Goal: Navigation & Orientation: Find specific page/section

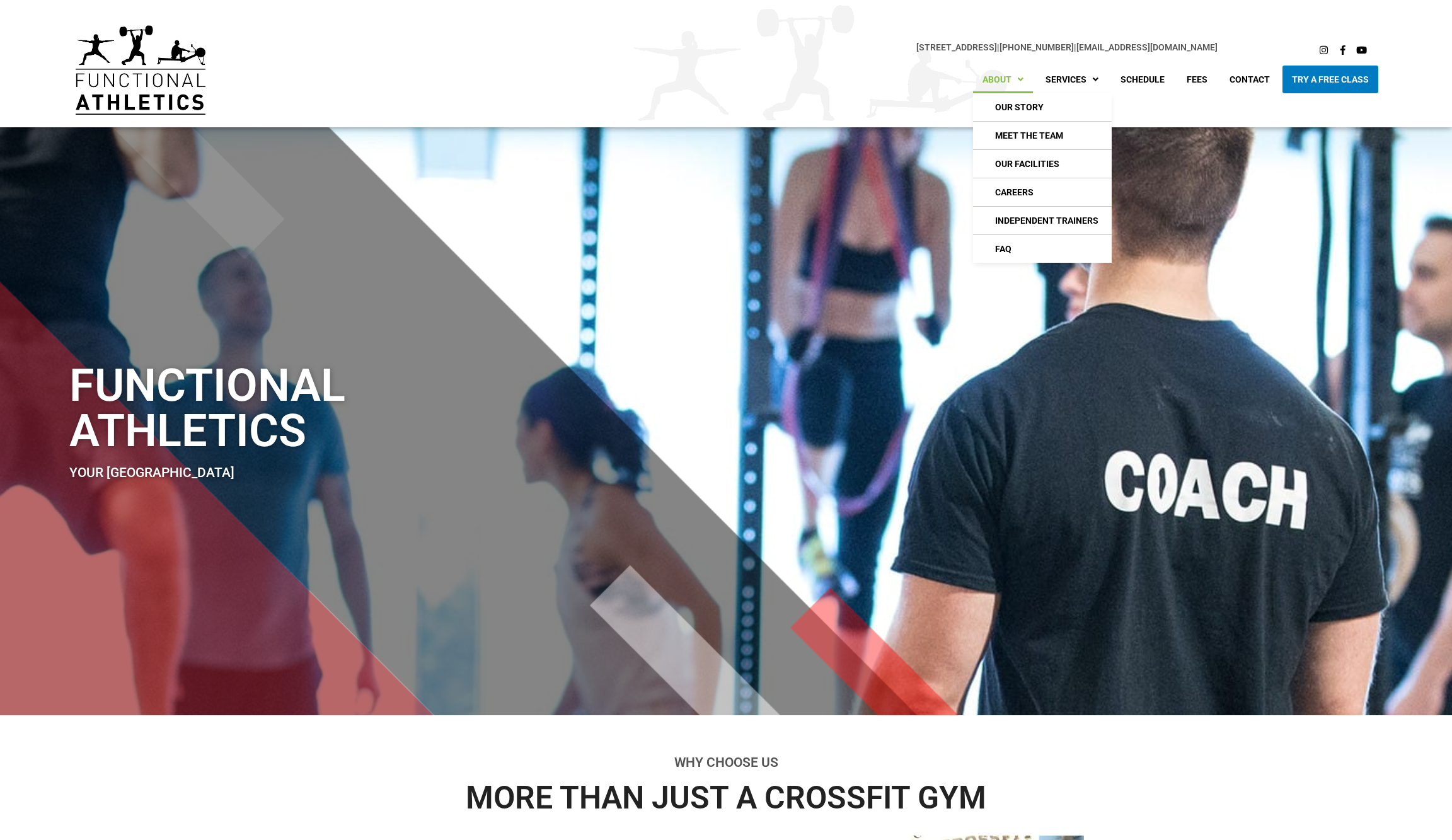
click at [1002, 79] on link "About" at bounding box center [1003, 79] width 60 height 28
click at [1006, 102] on link "Our Story" at bounding box center [1042, 107] width 138 height 28
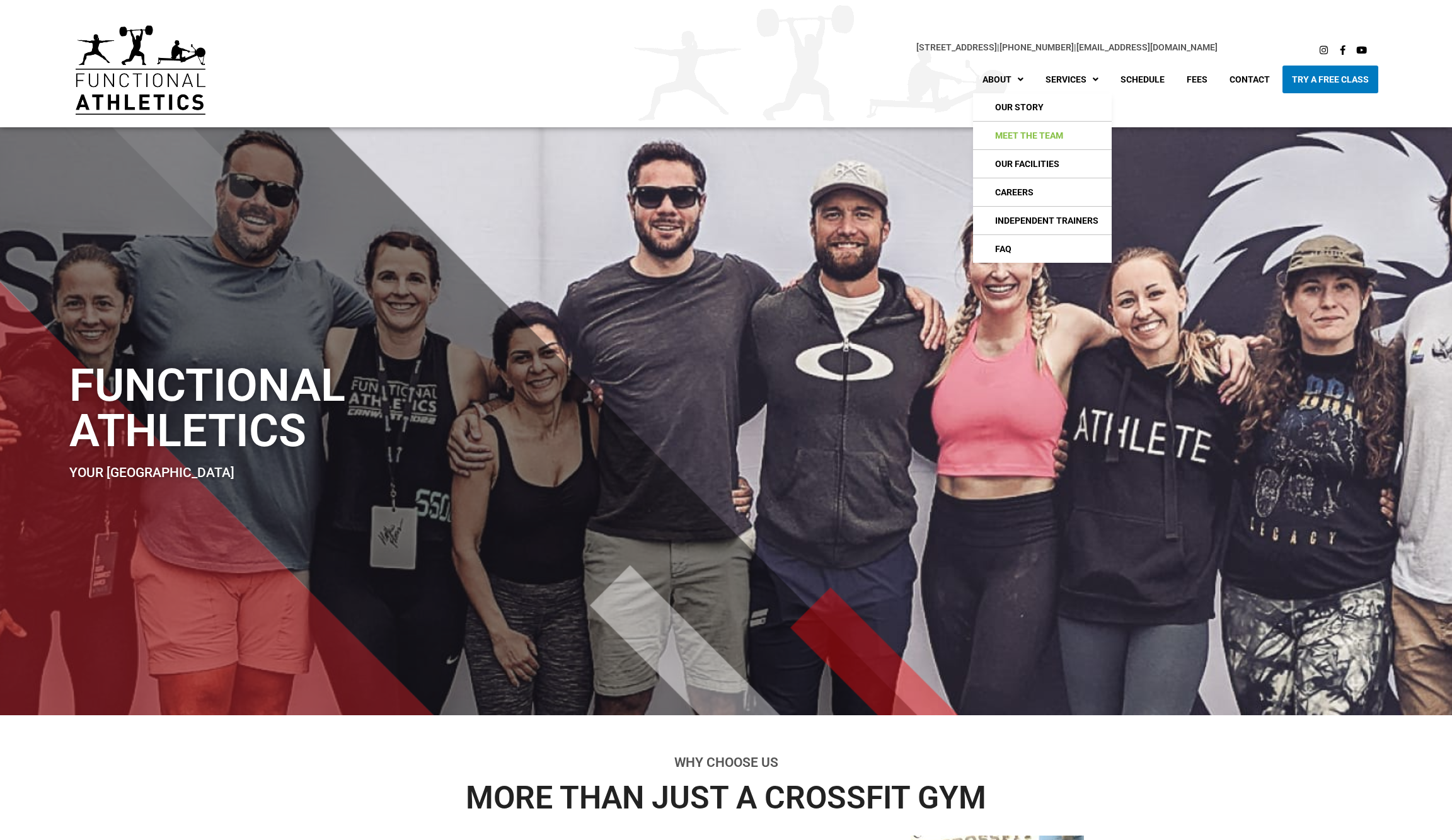
click at [1019, 134] on link "Meet The Team" at bounding box center [1042, 135] width 138 height 28
click at [1043, 131] on link "Meet The Team" at bounding box center [1042, 135] width 138 height 28
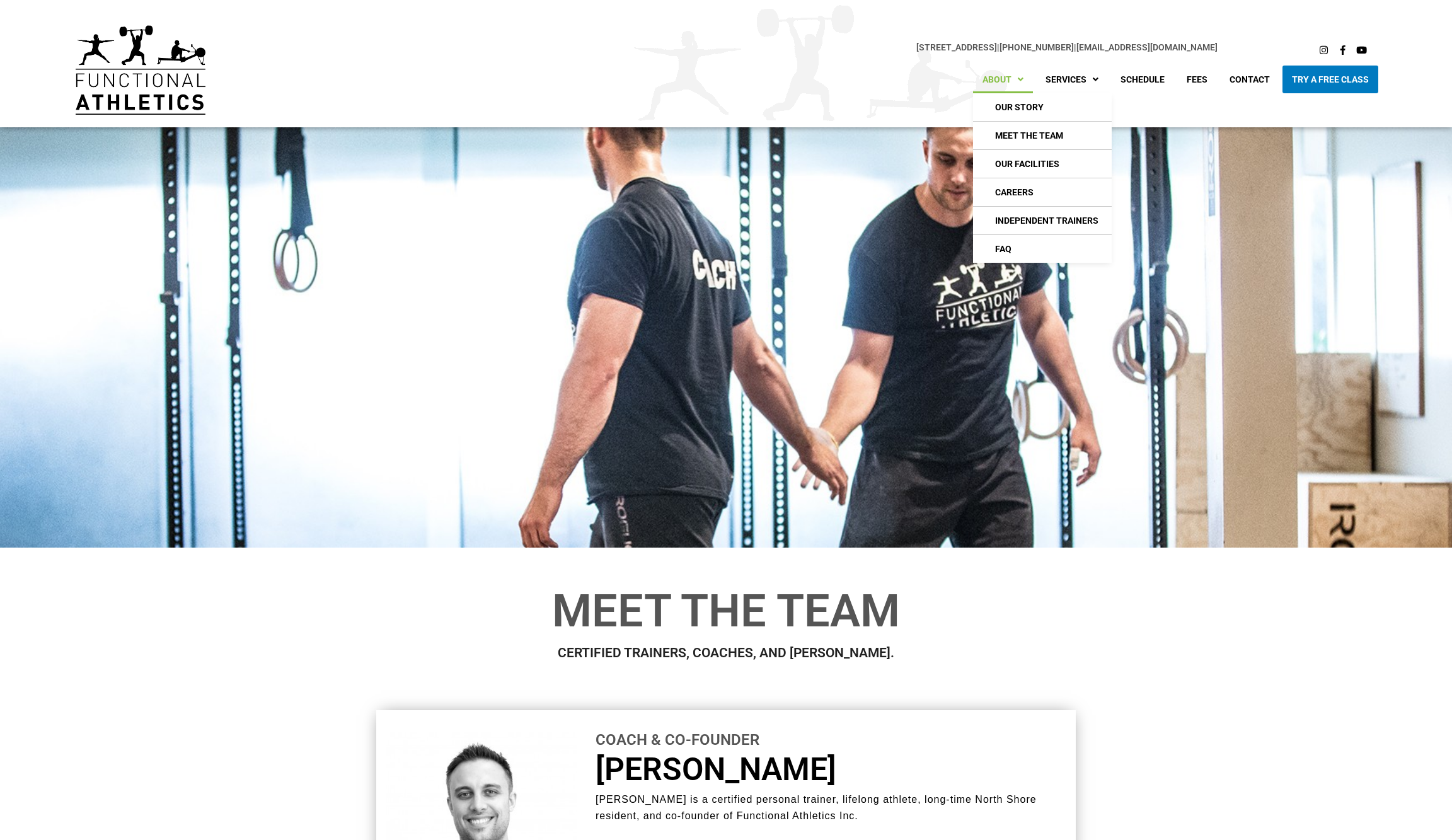
click at [1004, 79] on link "About" at bounding box center [1003, 79] width 60 height 28
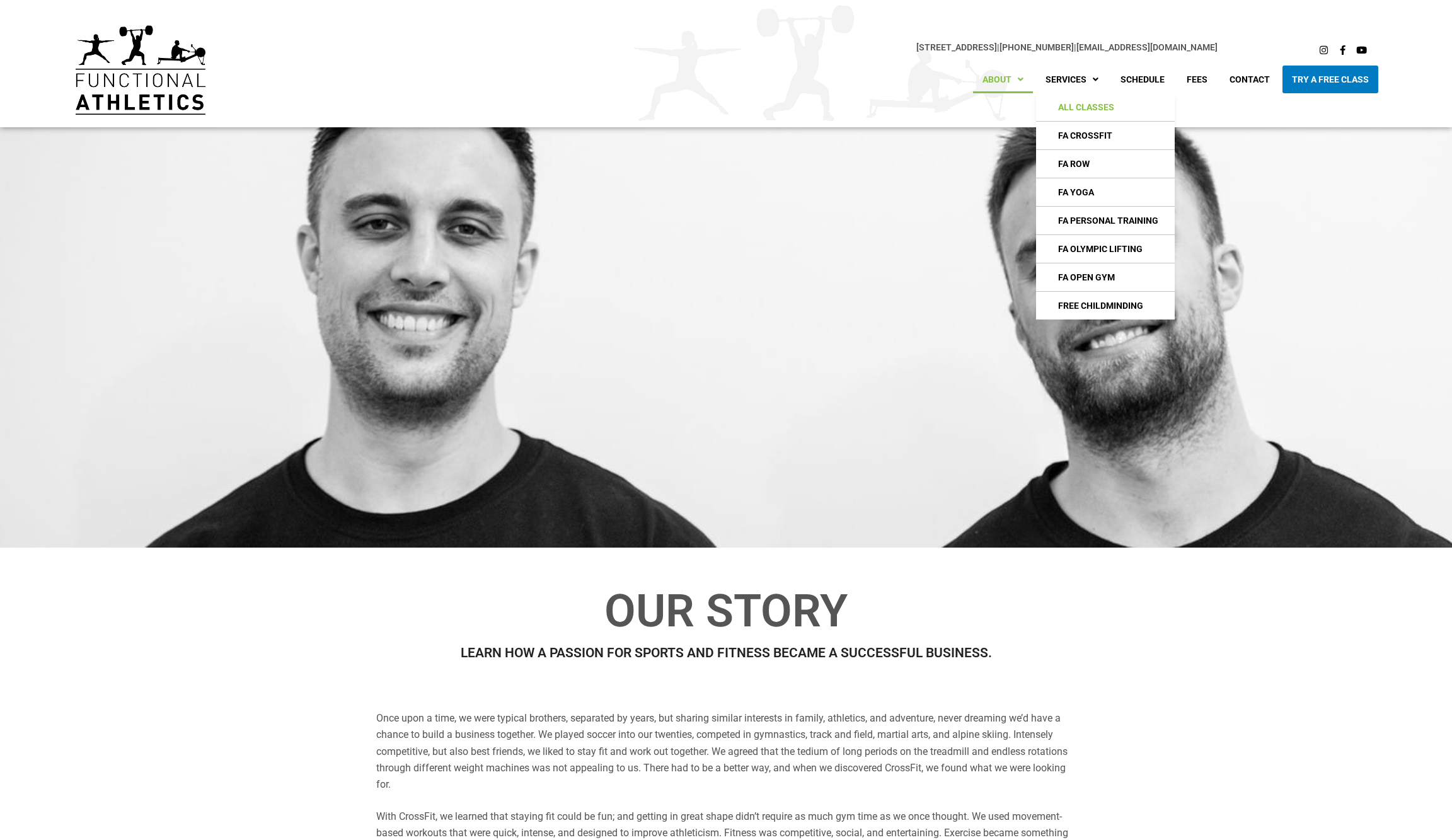
click at [1083, 107] on link "All Classes" at bounding box center [1105, 107] width 138 height 28
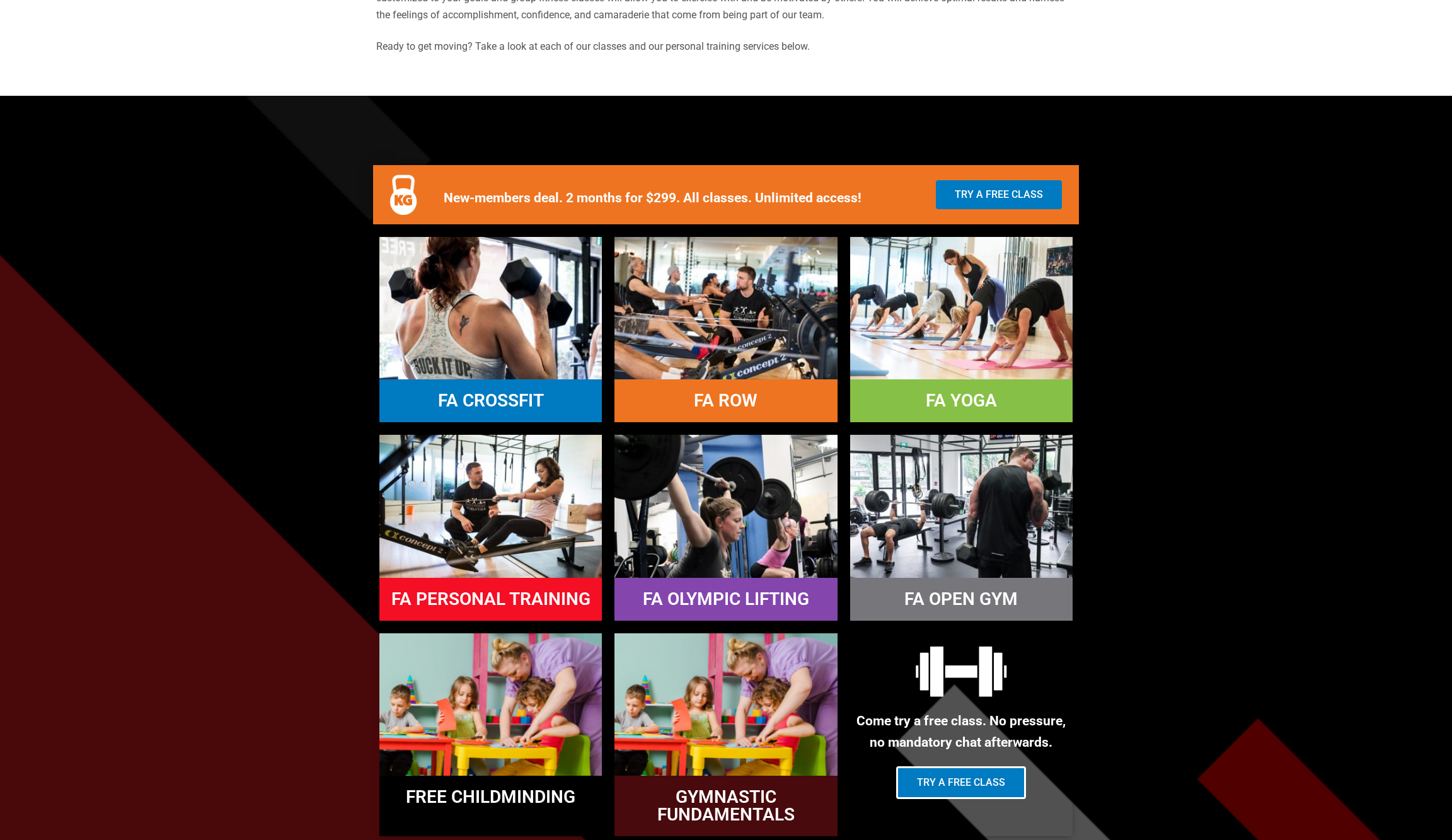
scroll to position [559, 0]
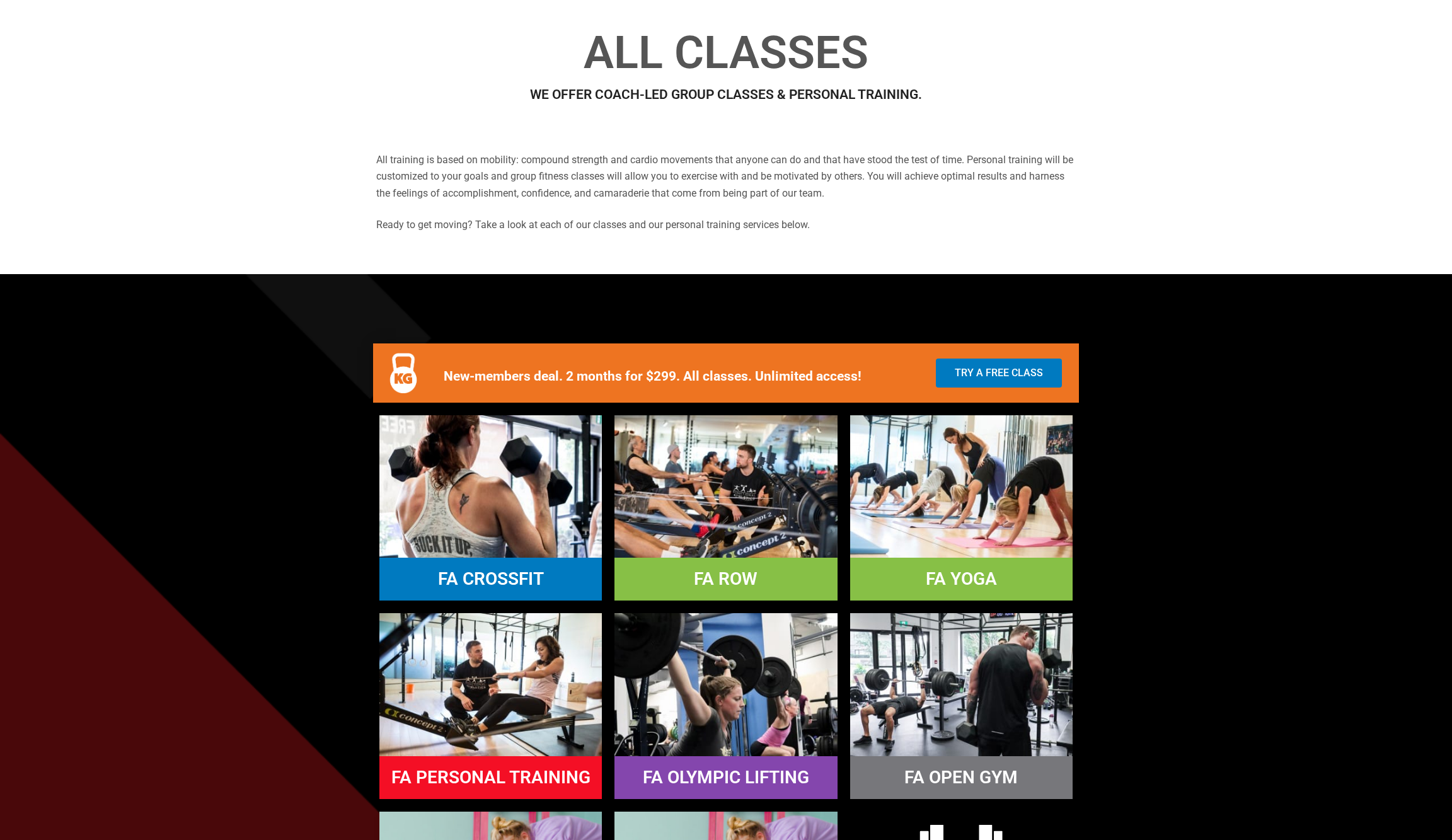
click at [782, 490] on img at bounding box center [726, 486] width 222 height 142
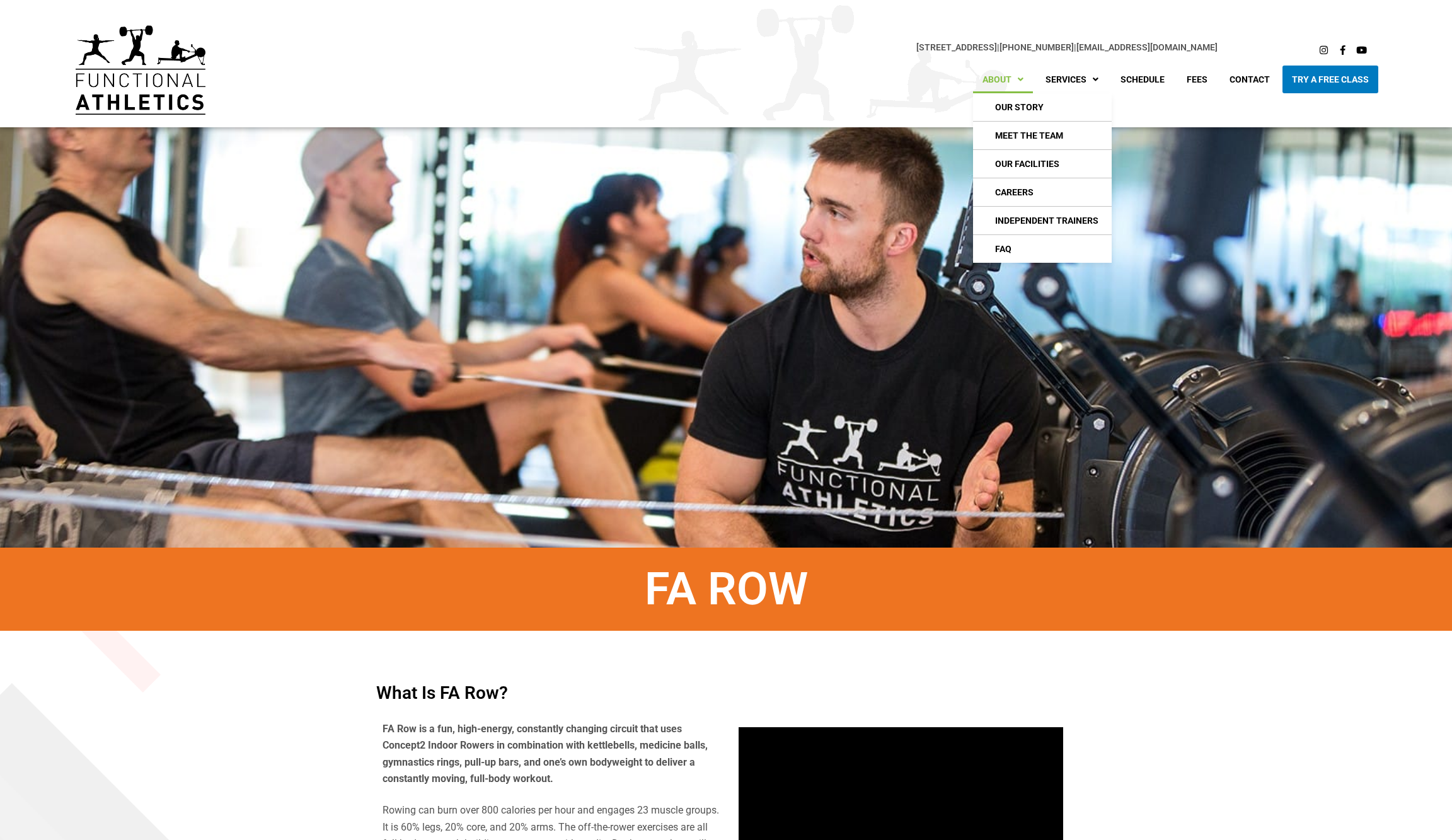
click at [988, 71] on link "About" at bounding box center [1003, 79] width 60 height 28
